Goal: Transaction & Acquisition: Purchase product/service

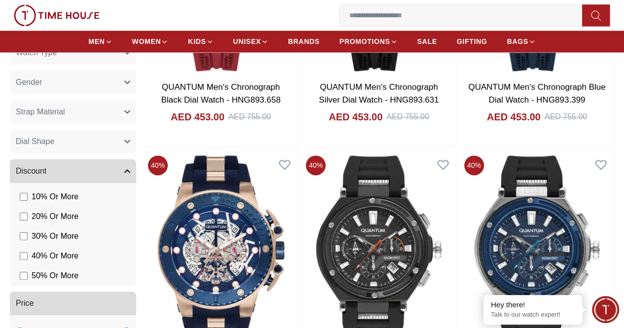
scroll to position [174, 0]
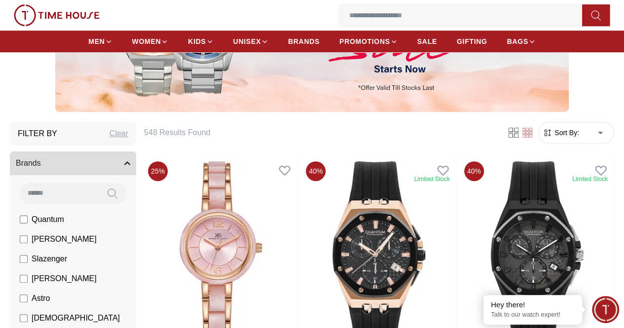
click at [0, 0] on link "Our Stores" at bounding box center [0, 0] width 0 height 0
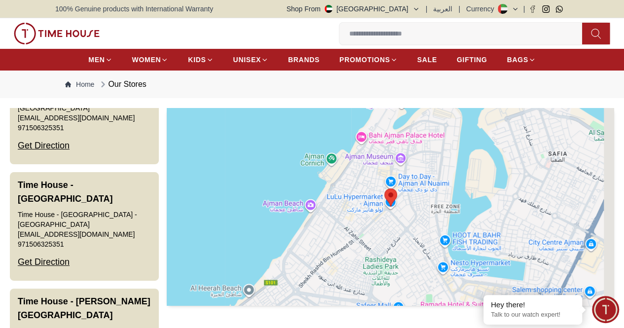
scroll to position [2483, 0]
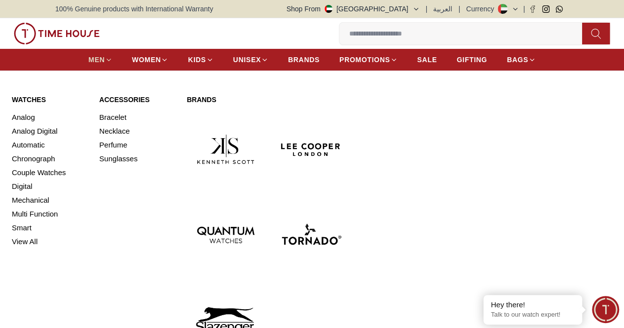
click at [88, 59] on span "MEN" at bounding box center [96, 60] width 16 height 10
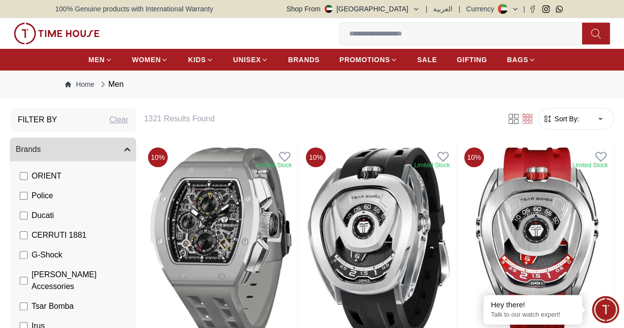
scroll to position [247, 0]
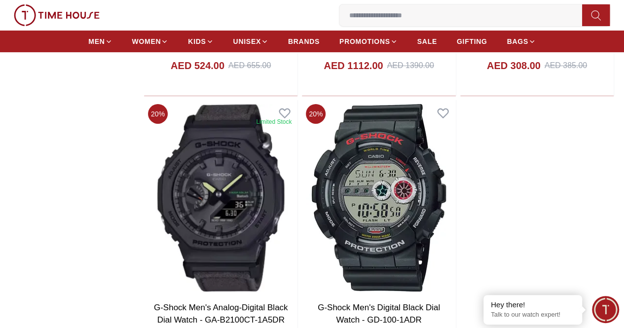
scroll to position [1677, 0]
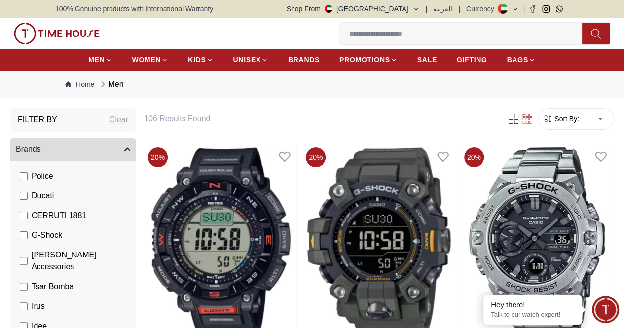
scroll to position [271, 0]
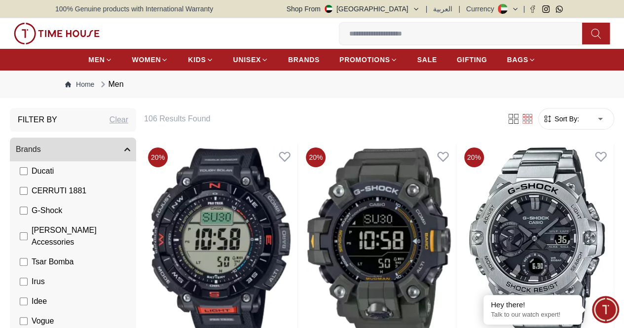
click at [64, 213] on li "G-Shock" at bounding box center [75, 211] width 122 height 20
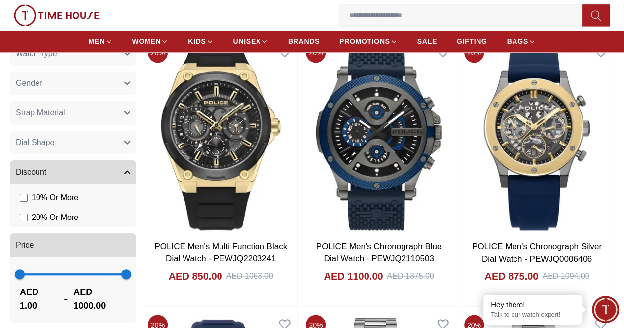
scroll to position [690, 0]
